Goal: Transaction & Acquisition: Purchase product/service

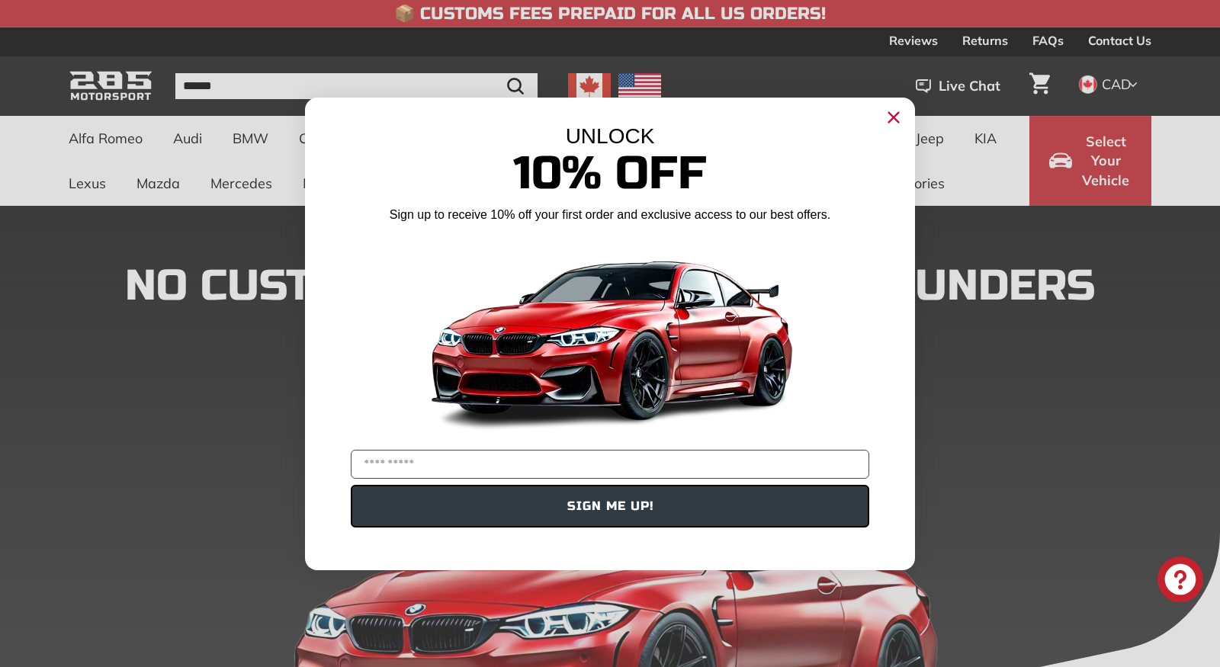
click at [890, 123] on circle "Close dialog" at bounding box center [893, 116] width 23 height 23
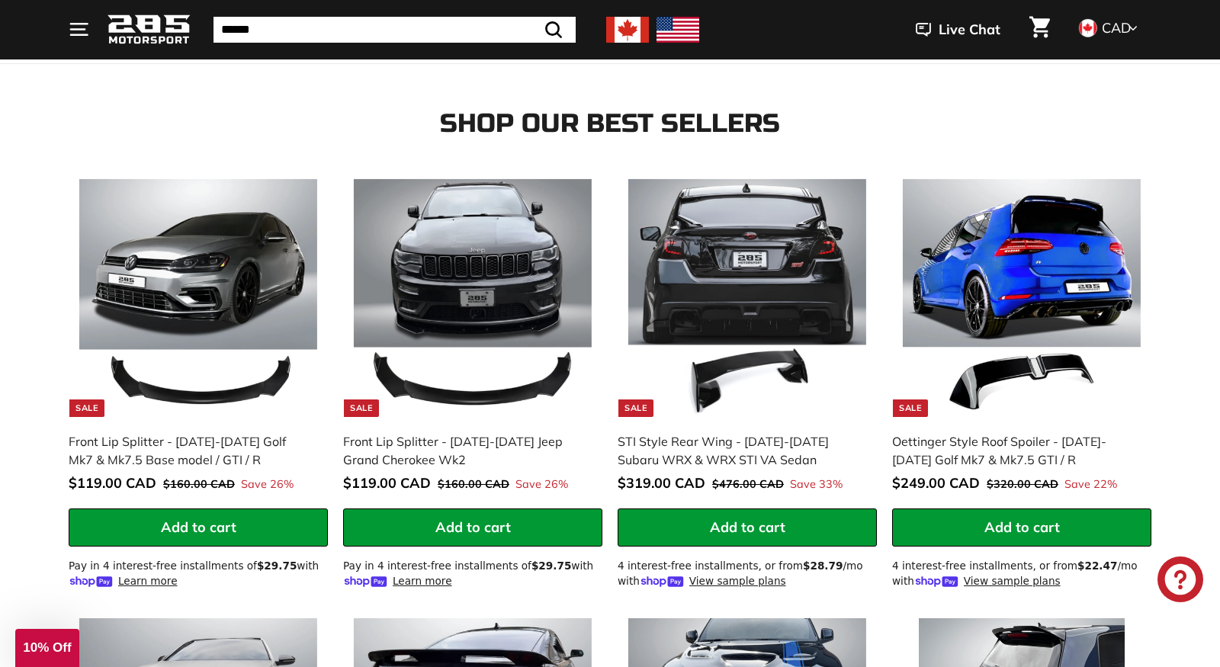
scroll to position [849, 0]
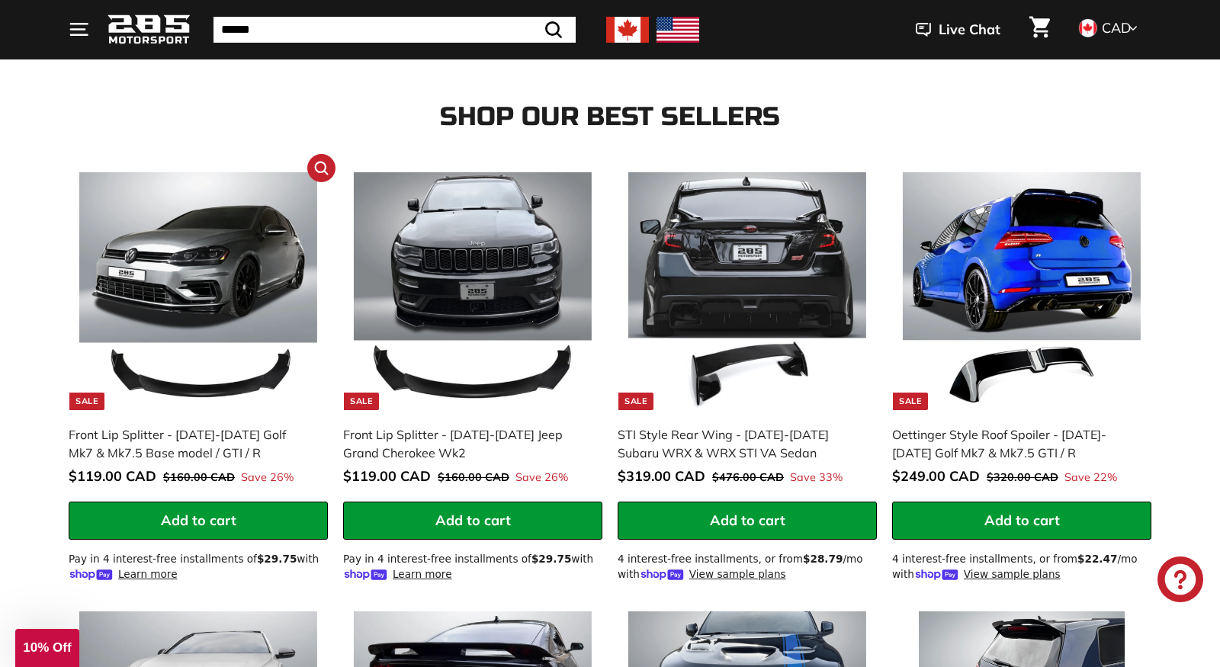
click at [294, 277] on img at bounding box center [198, 291] width 239 height 239
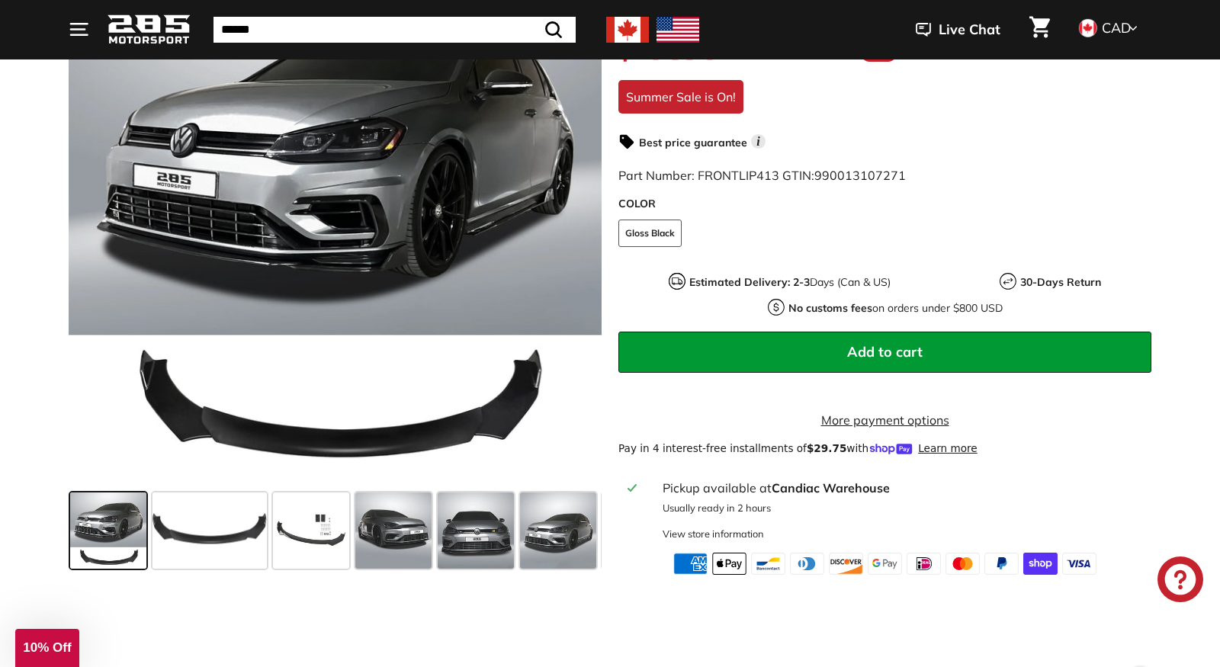
scroll to position [264, 0]
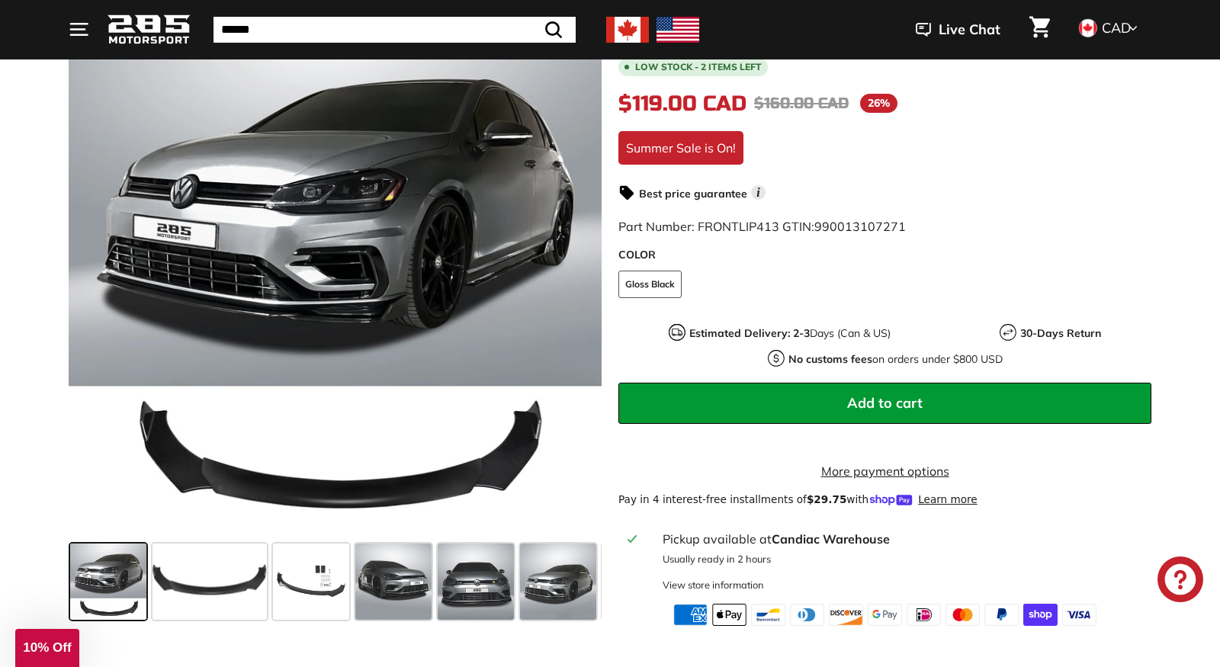
click at [890, 401] on span "Add to cart" at bounding box center [884, 403] width 75 height 18
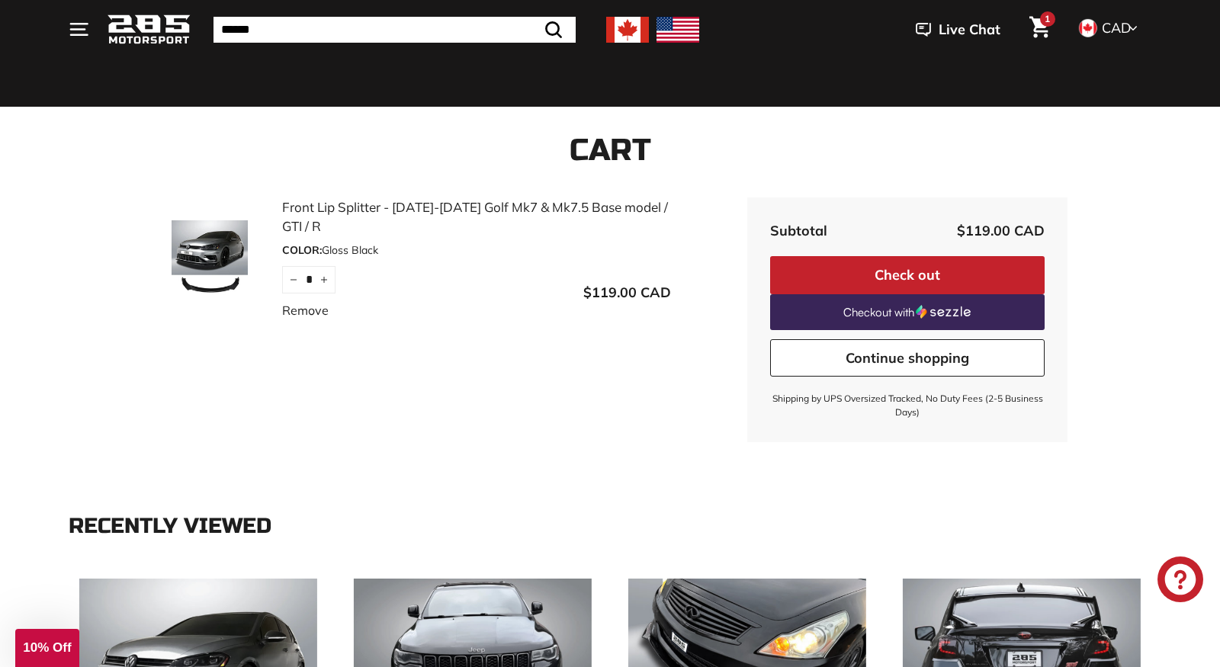
scroll to position [59, 0]
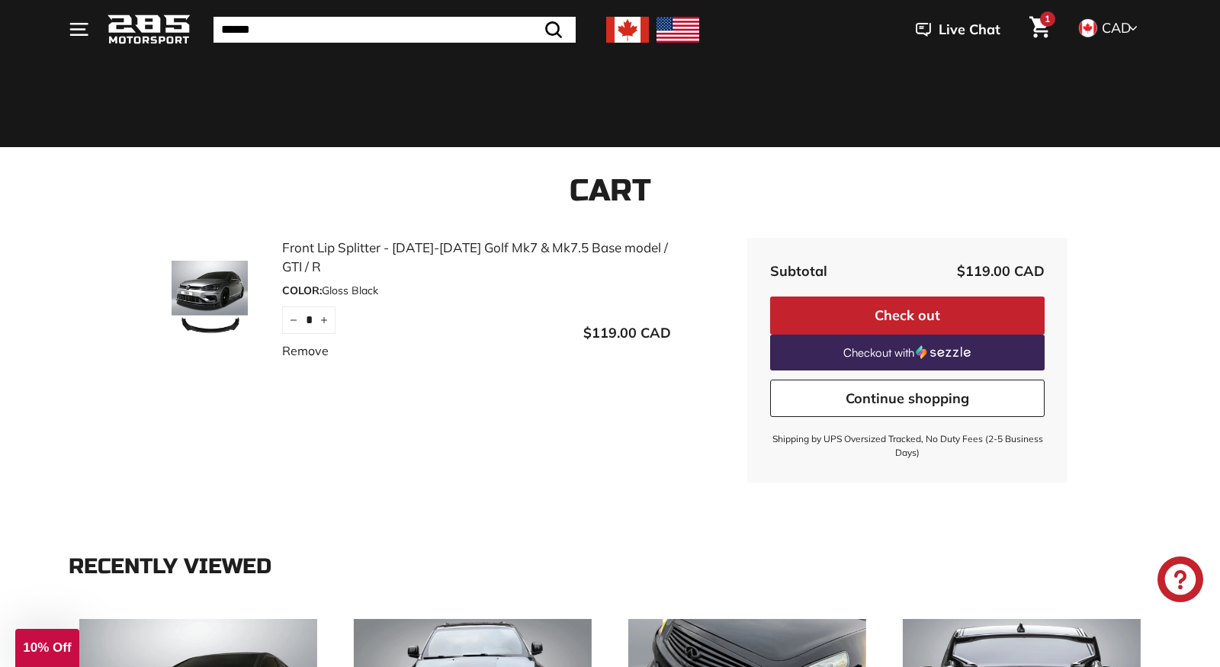
click at [797, 441] on small "Shipping by UPS Oversized Tracked, No Duty Fees (2-5 Business Days)" at bounding box center [907, 445] width 274 height 27
copy main "Shipping by UPS Oversized Tracked, No Duty Fees (2-5 Business Days)"
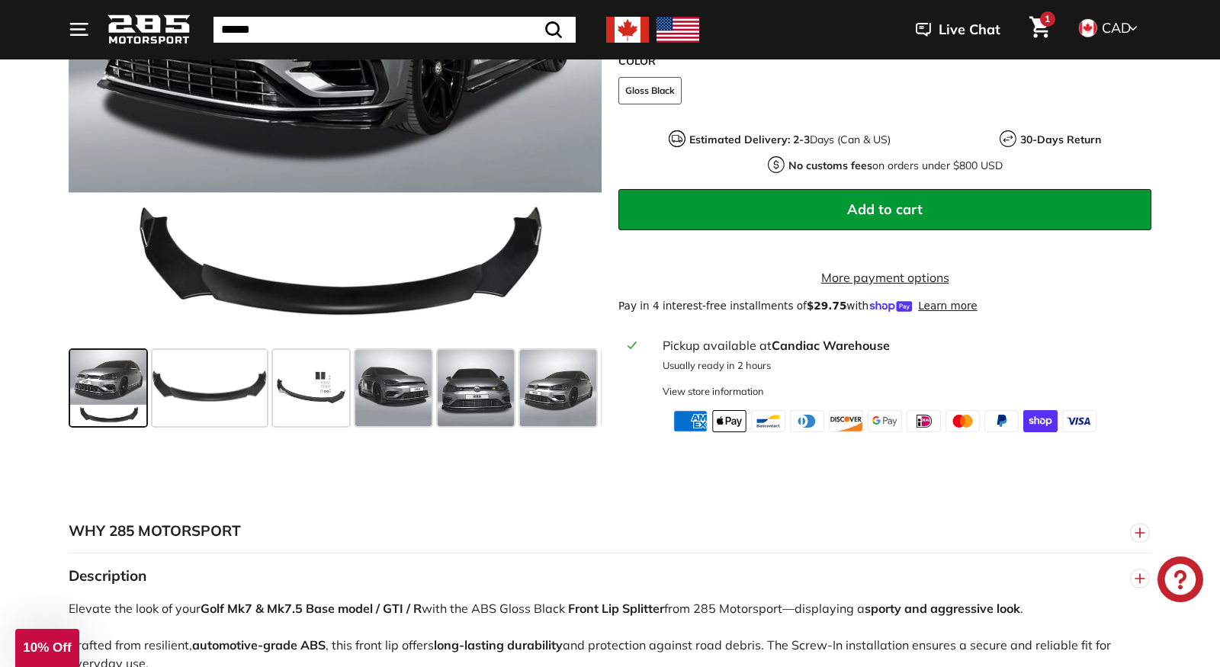
scroll to position [149, 0]
